Goal: Information Seeking & Learning: Learn about a topic

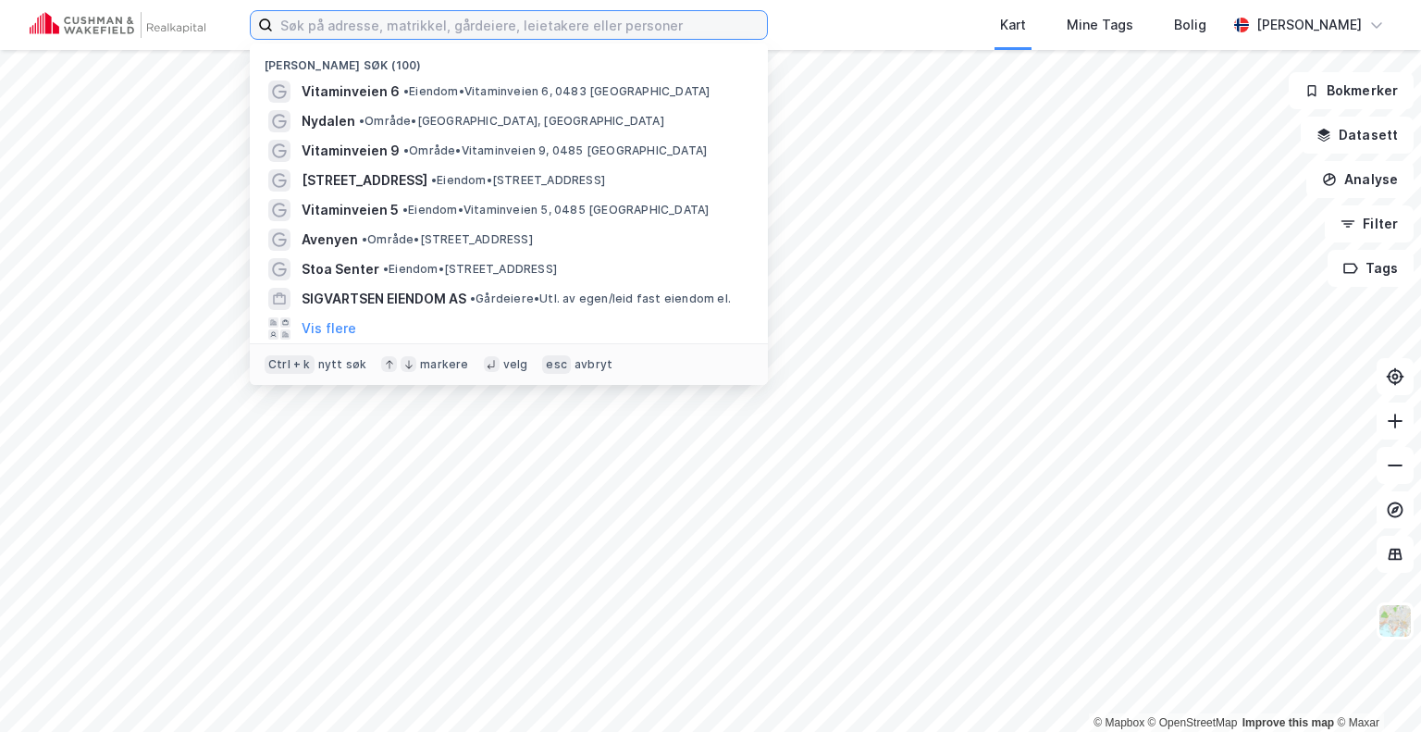
click at [537, 25] on input at bounding box center [520, 25] width 494 height 28
paste input "Autoleie AS"
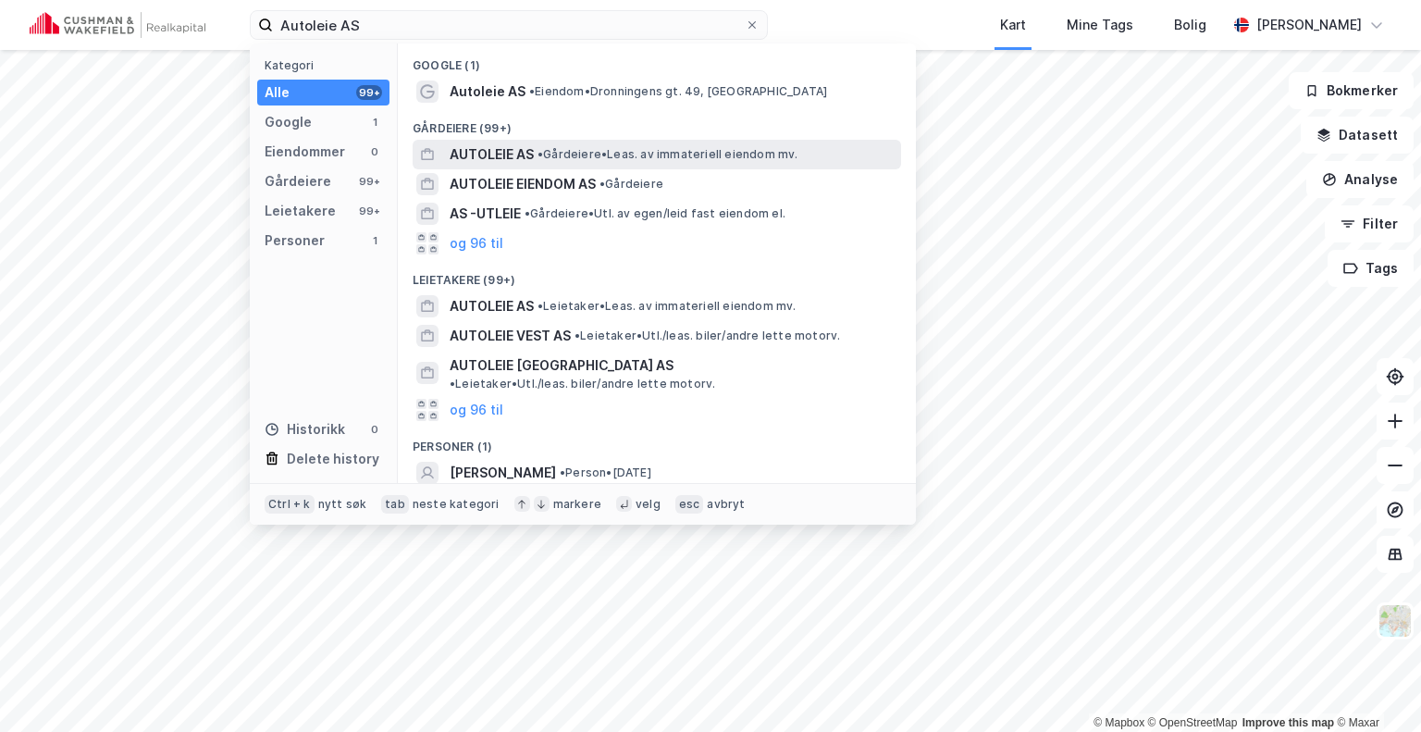
click at [507, 158] on span "AUTOLEIE AS" at bounding box center [492, 154] width 84 height 22
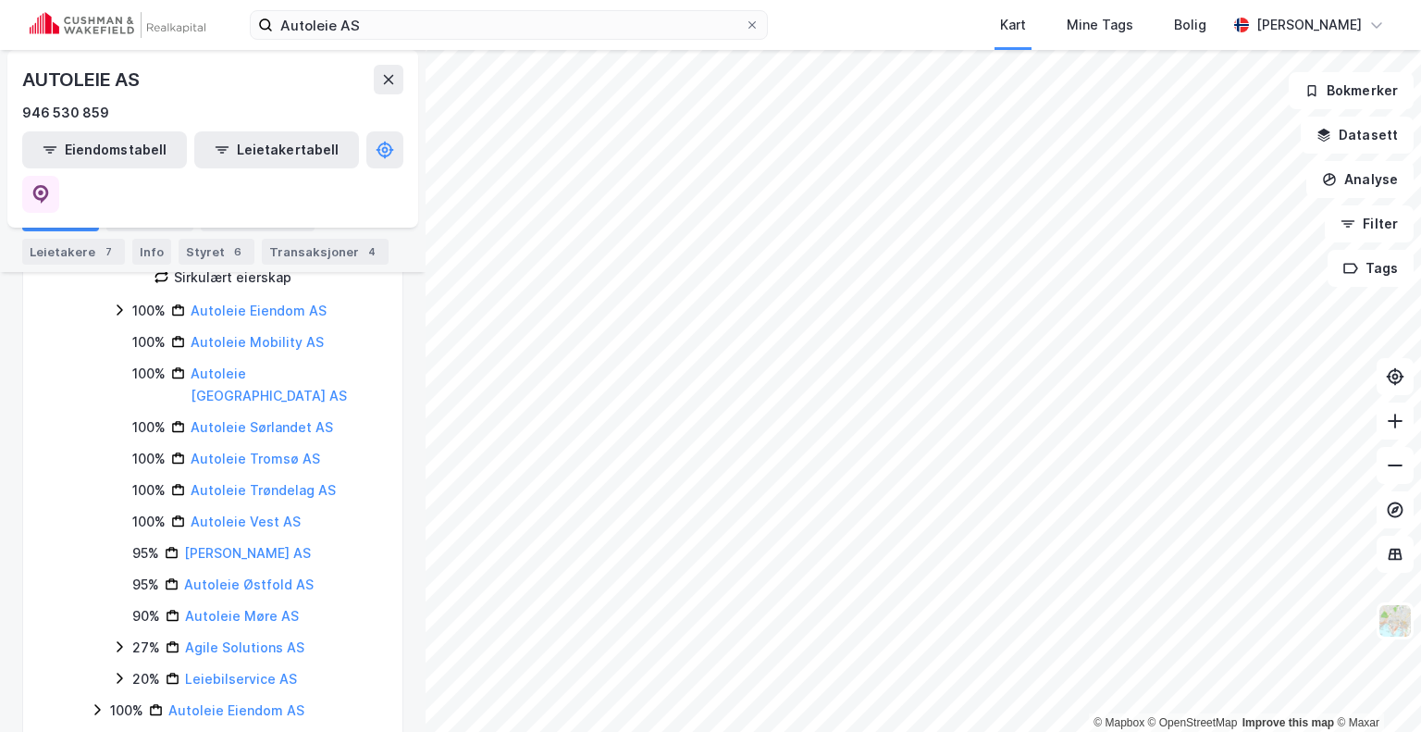
scroll to position [426, 0]
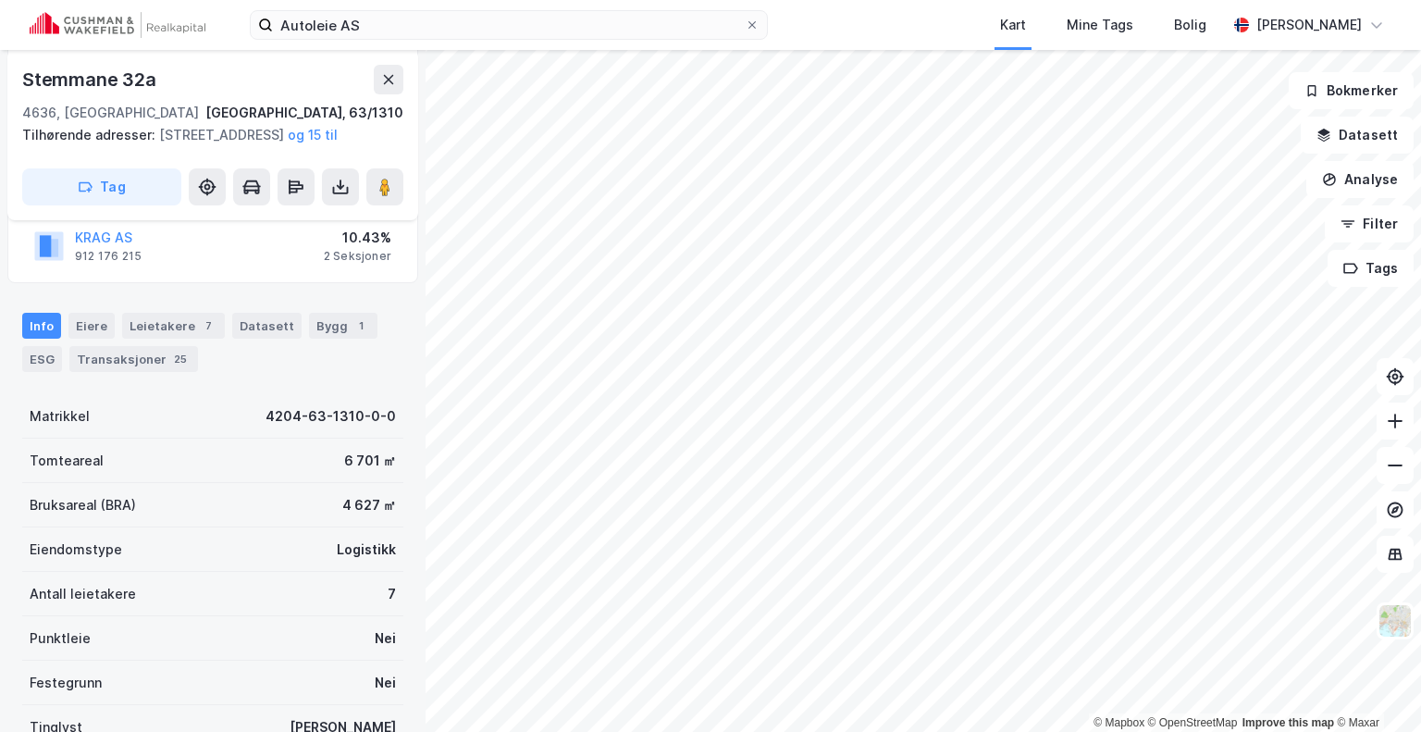
scroll to position [370, 0]
click at [99, 336] on div "Eiere" at bounding box center [91, 323] width 46 height 26
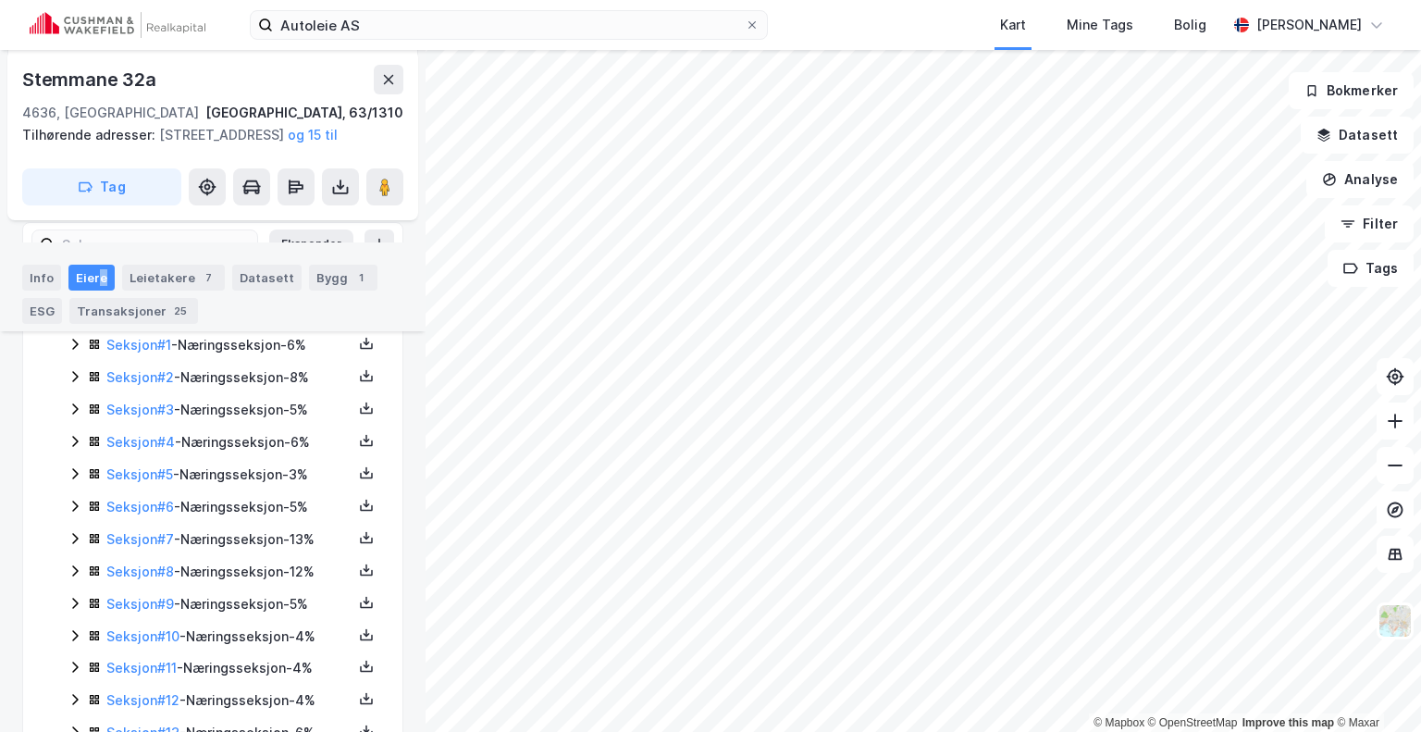
scroll to position [447, 0]
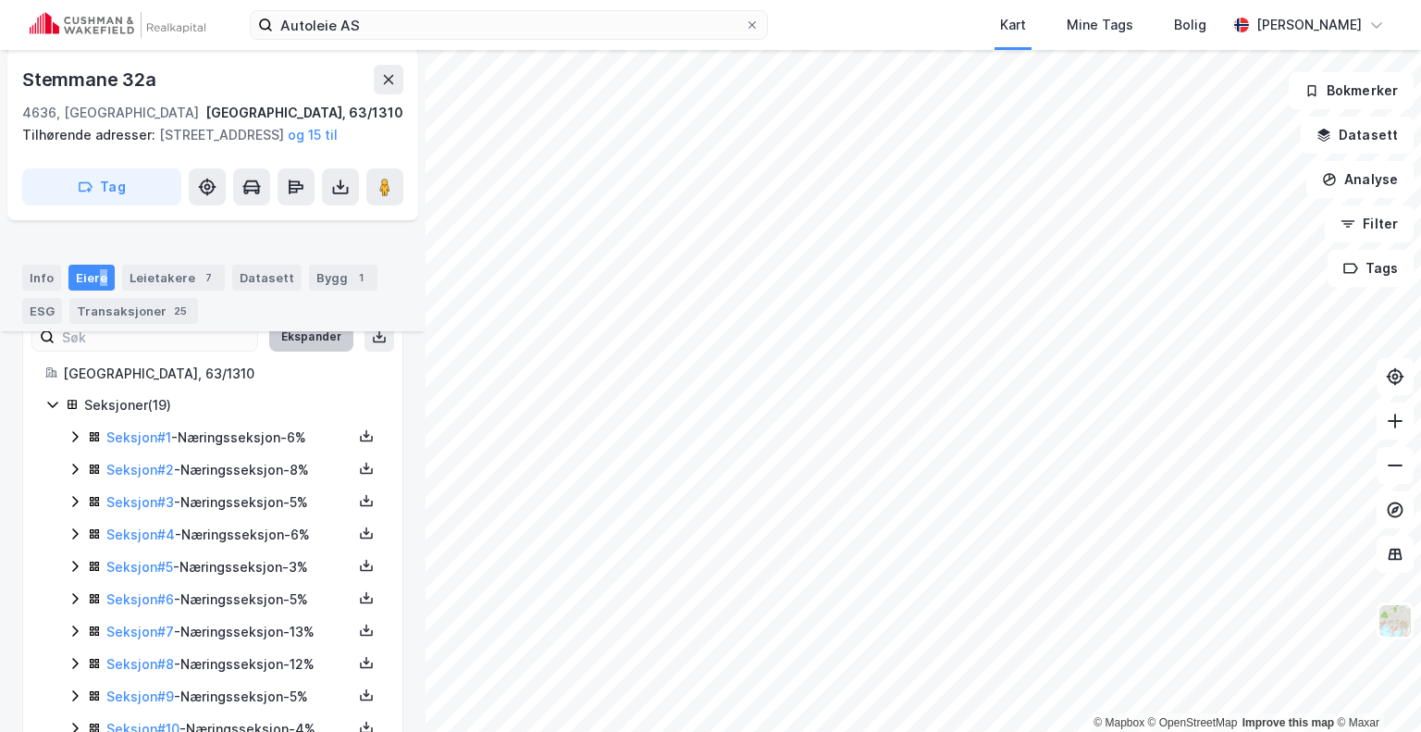
click at [304, 352] on button "Ekspander" at bounding box center [311, 337] width 84 height 30
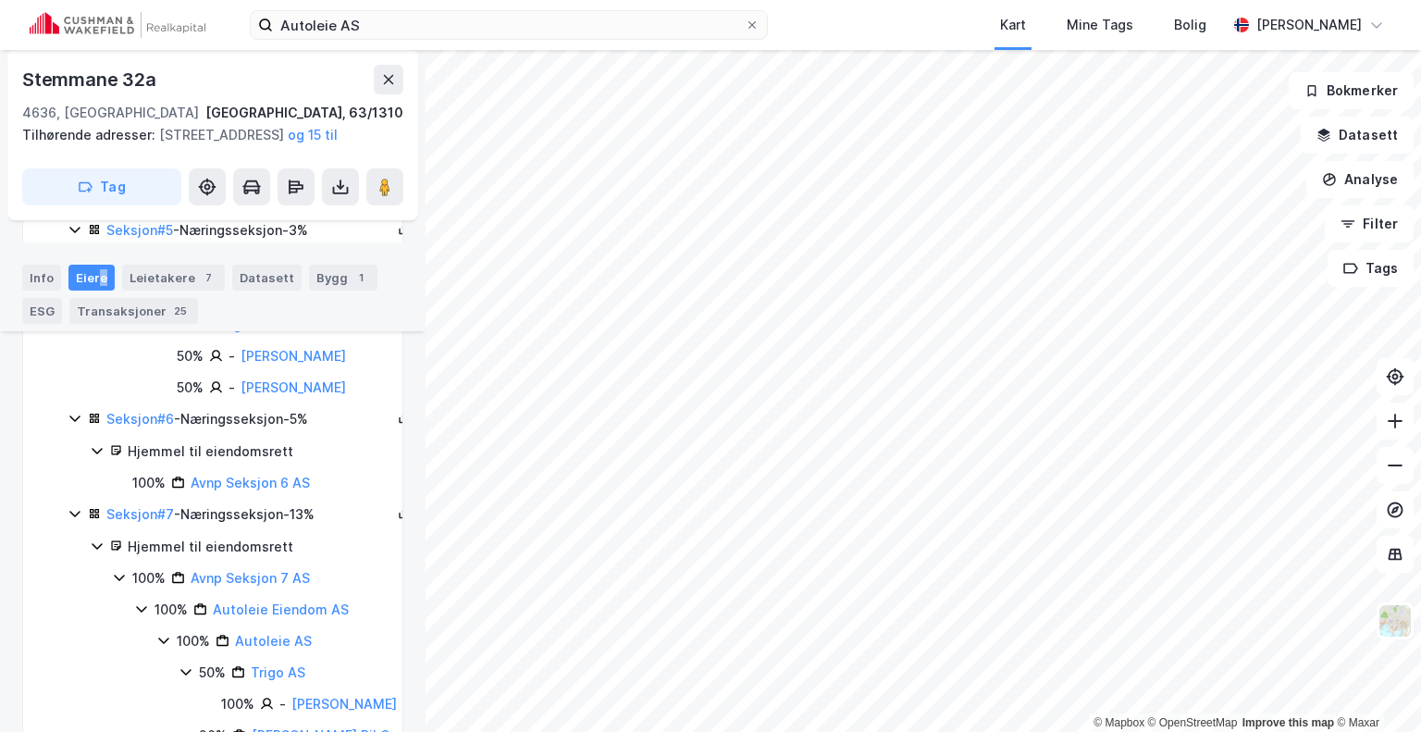
scroll to position [1465, 0]
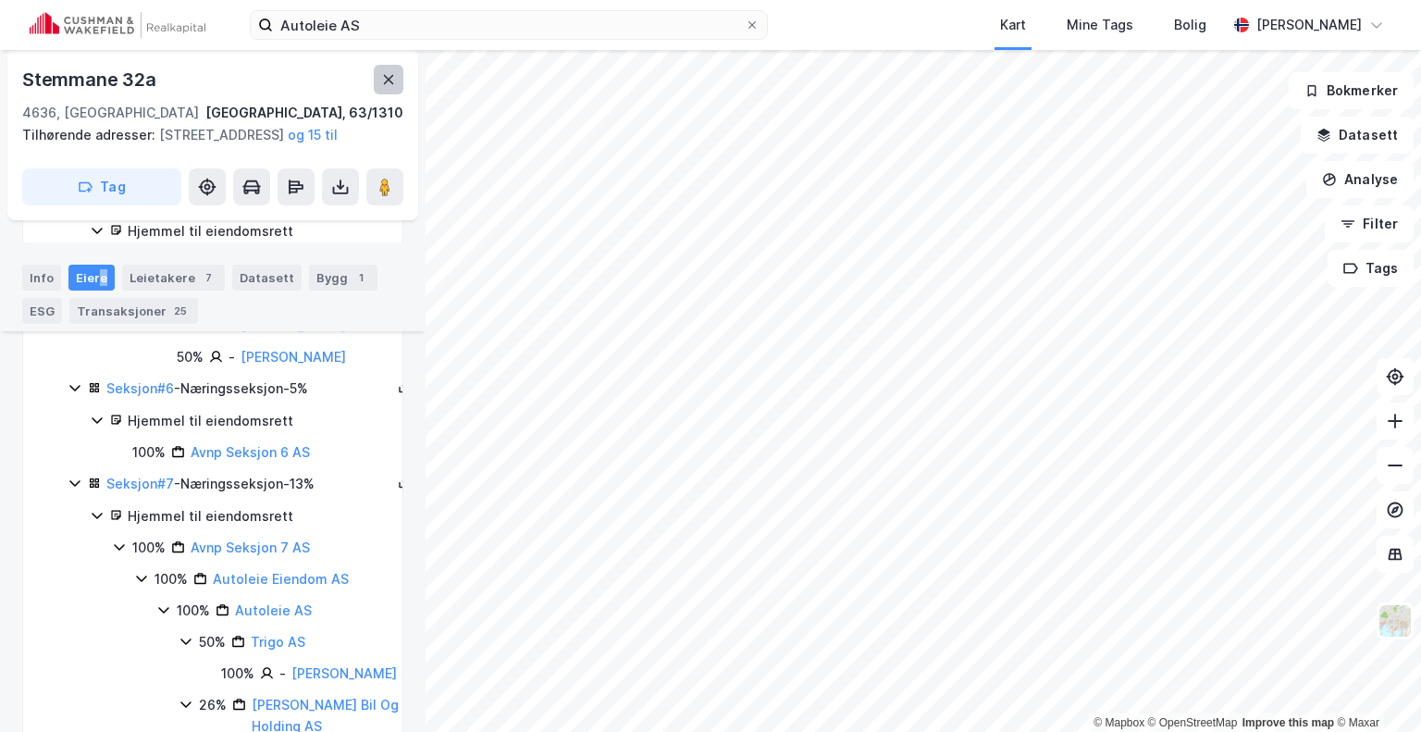
click at [391, 81] on icon at bounding box center [388, 79] width 15 height 15
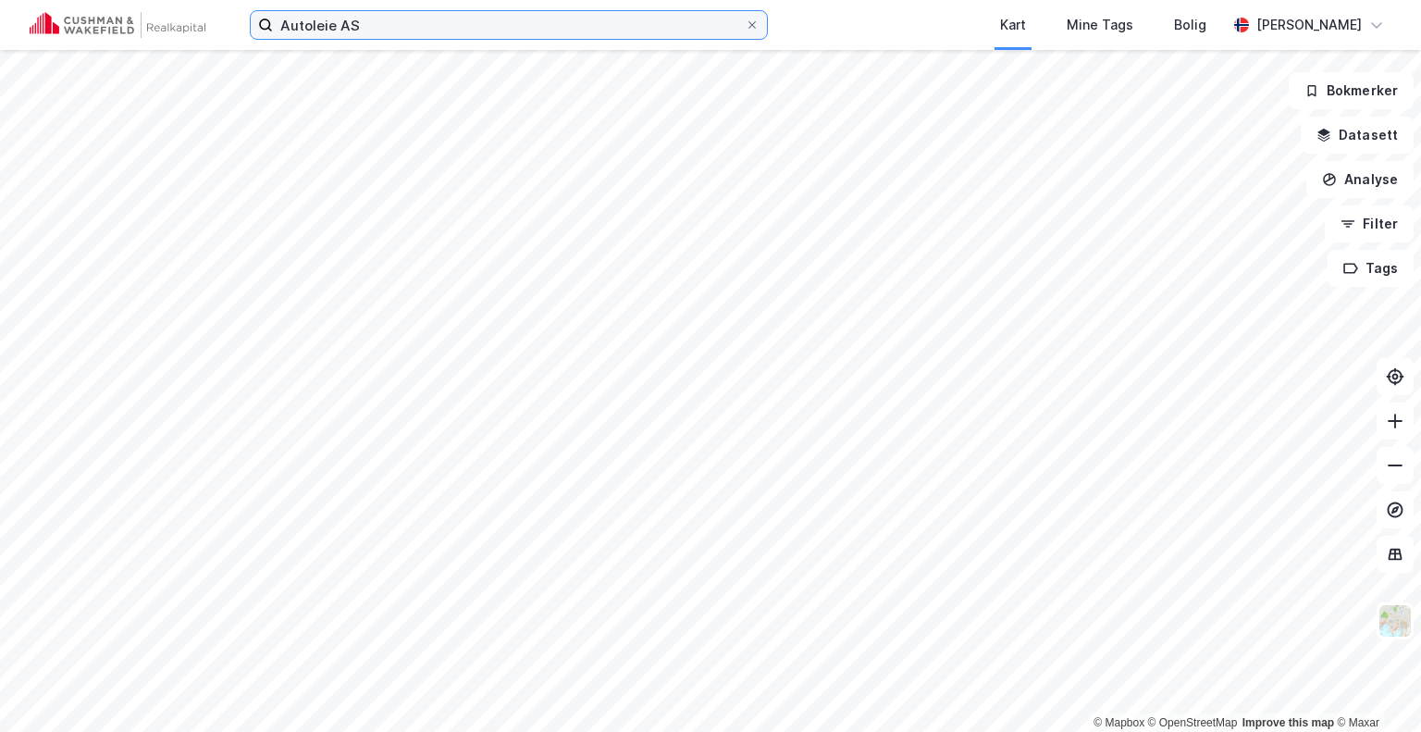
click at [422, 24] on input "Autoleie AS" at bounding box center [509, 25] width 472 height 28
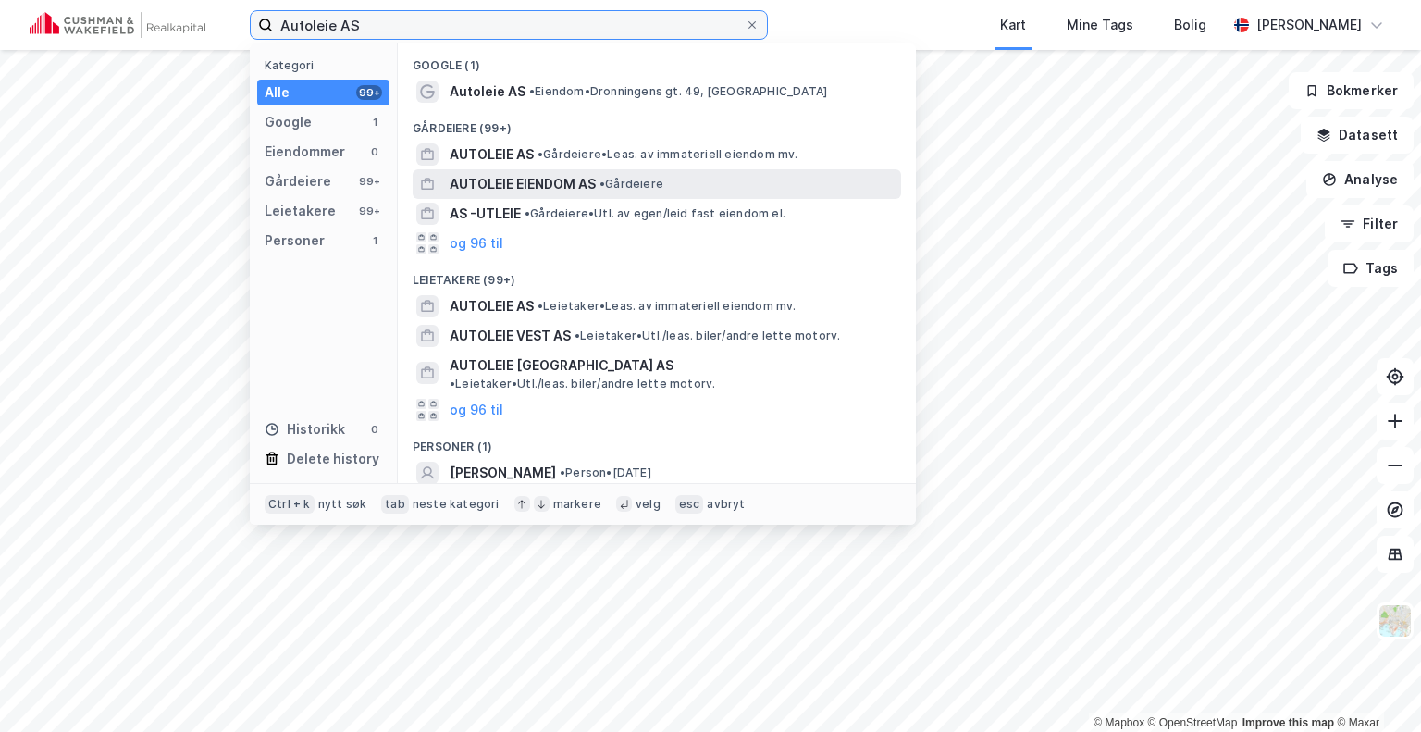
type input "Autoleie AS"
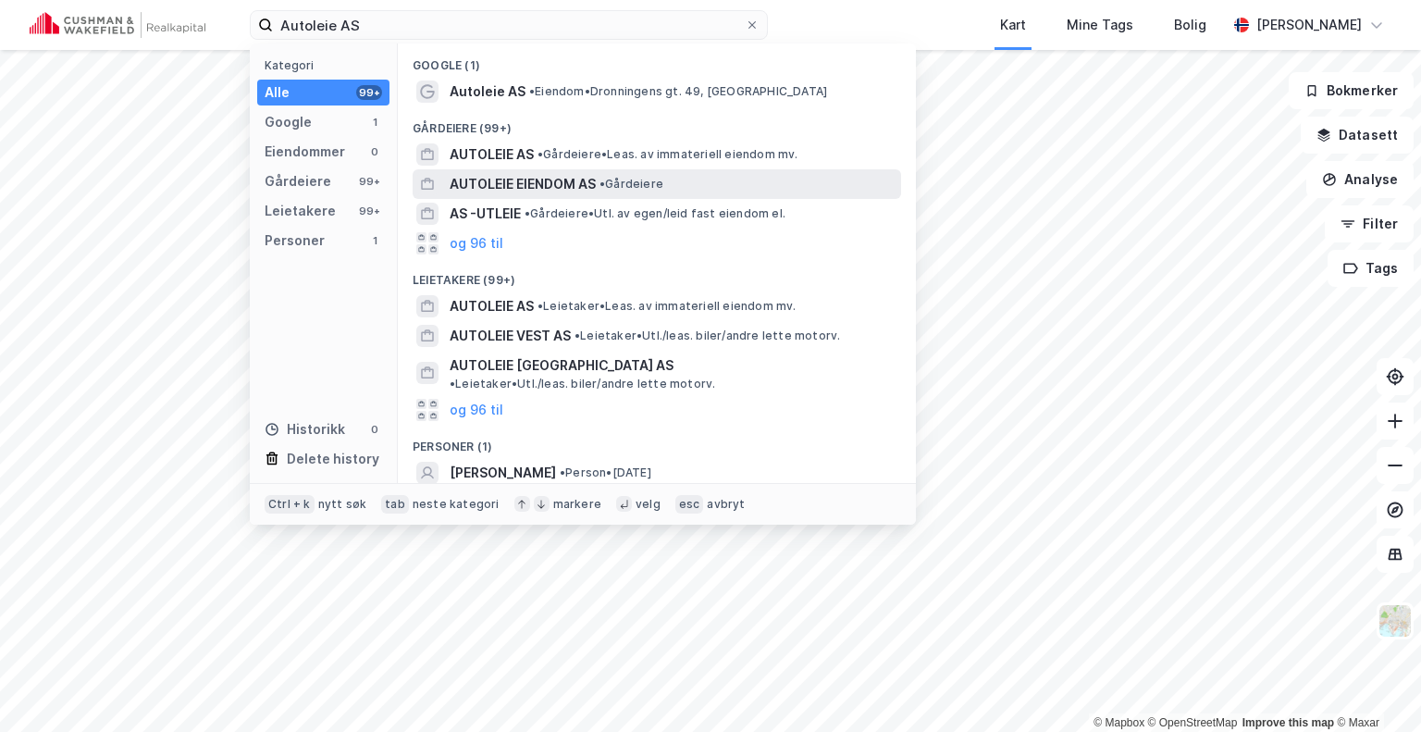
click at [527, 173] on span "AUTOLEIE EIENDOM AS" at bounding box center [523, 184] width 146 height 22
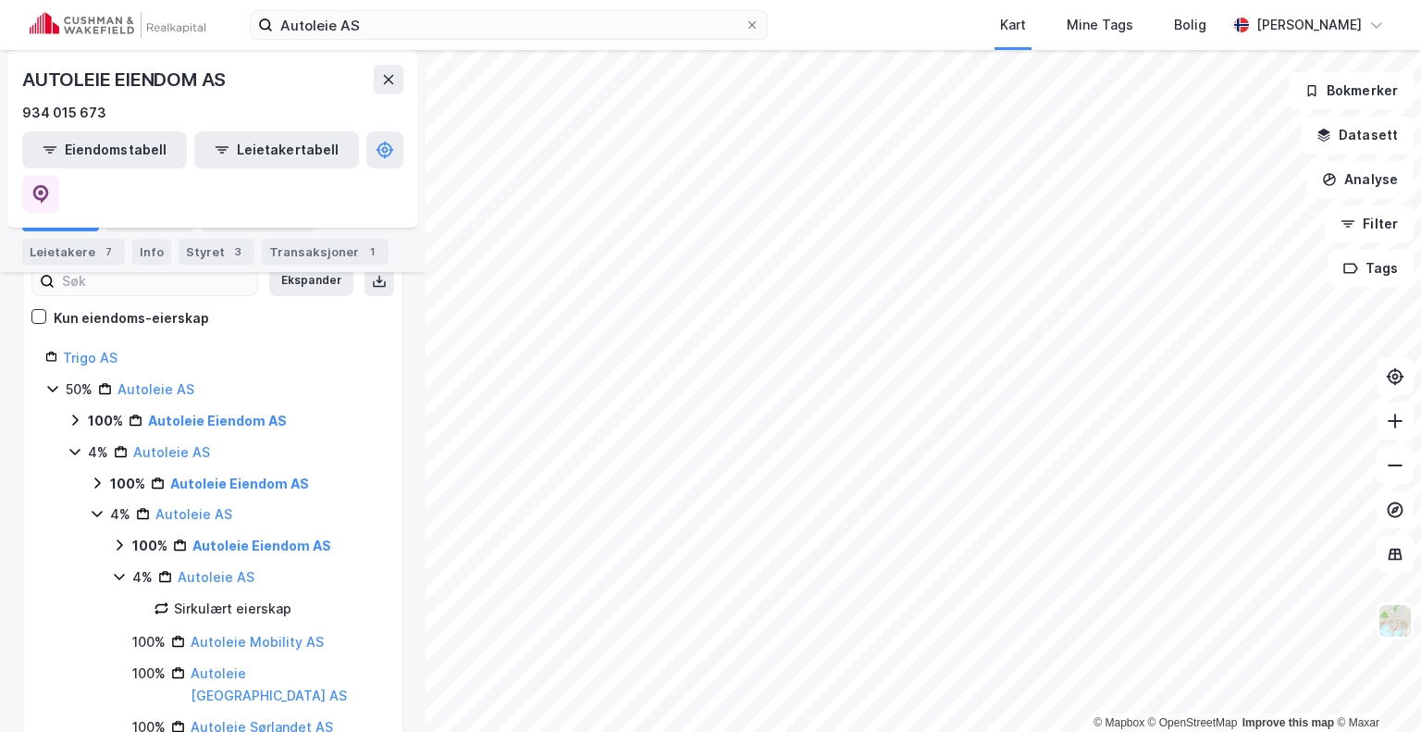
scroll to position [278, 0]
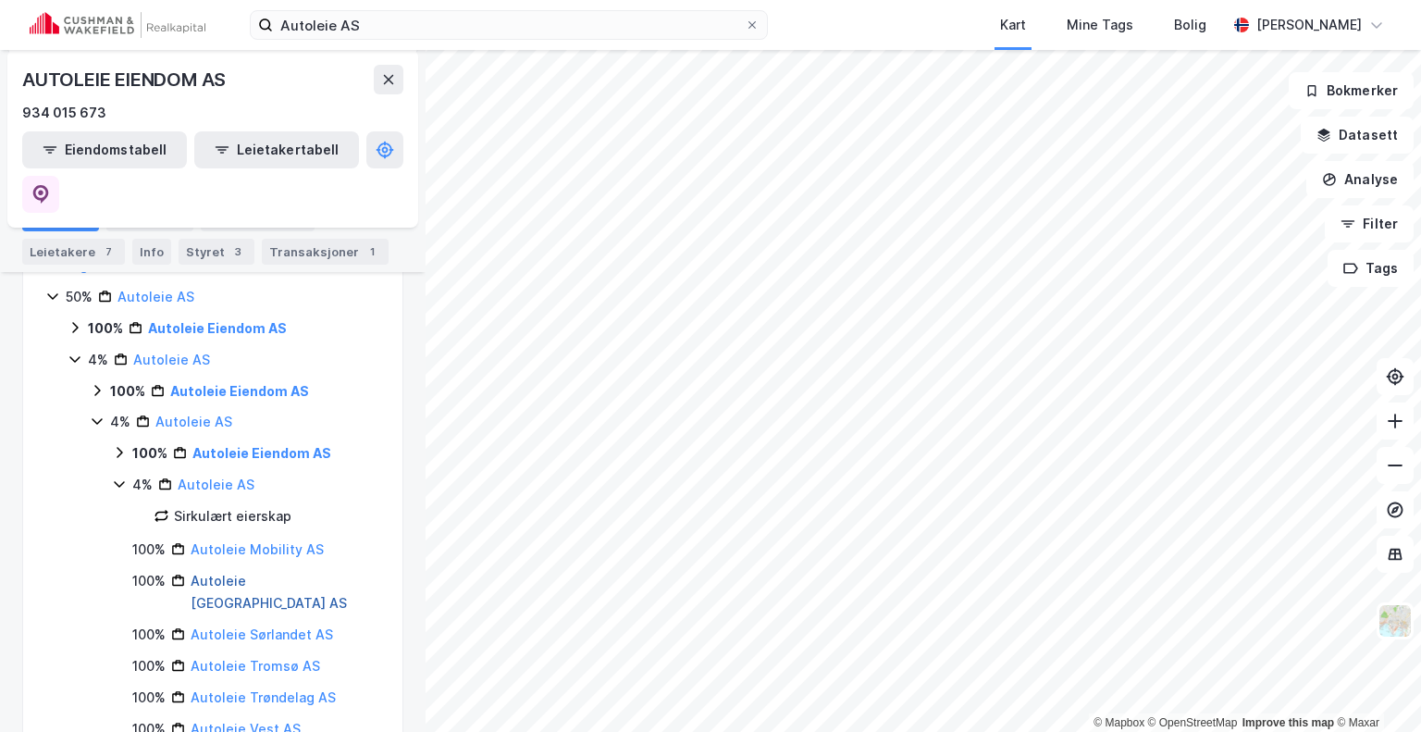
click at [230, 573] on link "Autoleie [GEOGRAPHIC_DATA] AS" at bounding box center [269, 592] width 156 height 38
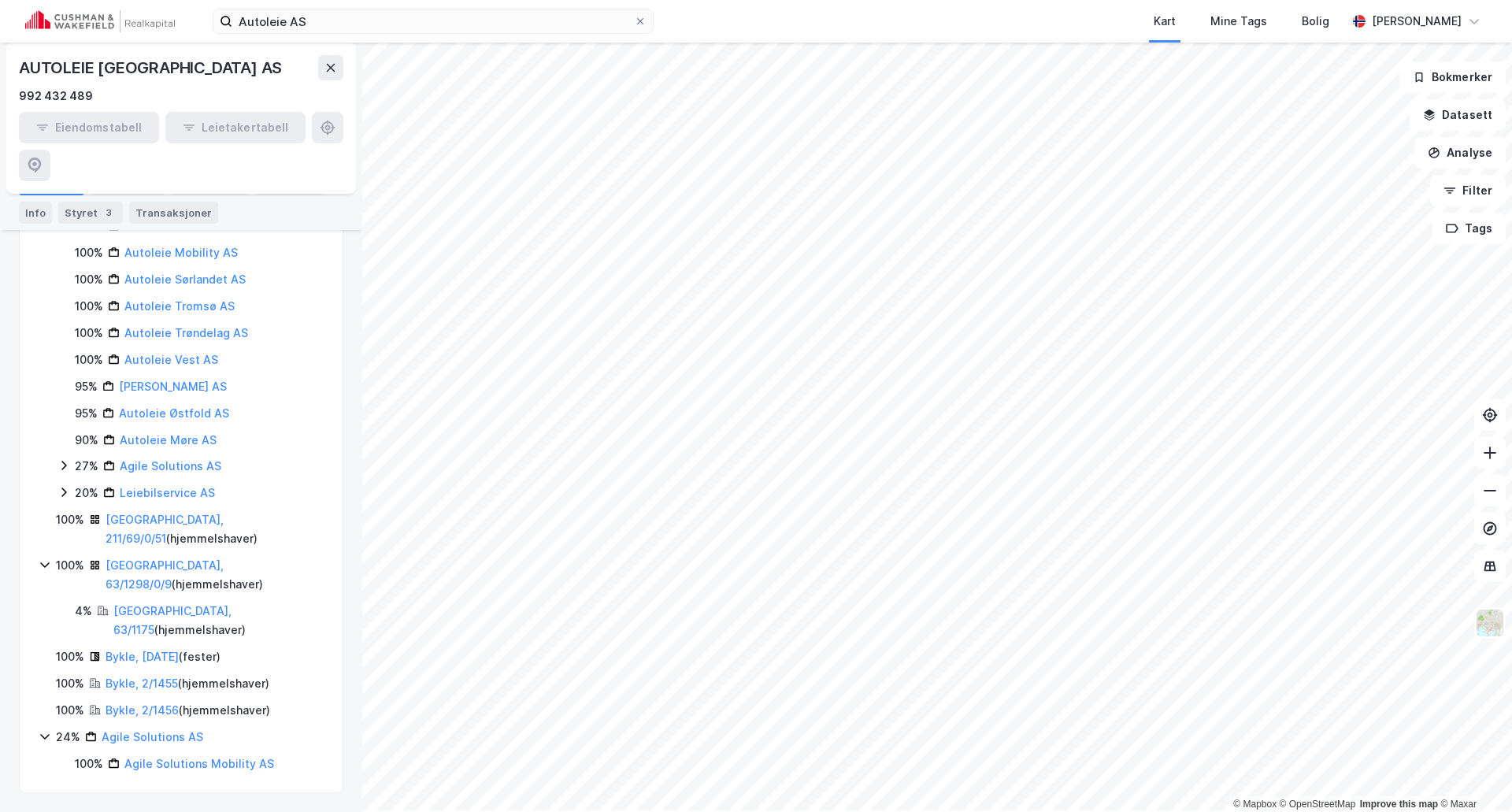
scroll to position [1059, 0]
